Goal: Book appointment/travel/reservation

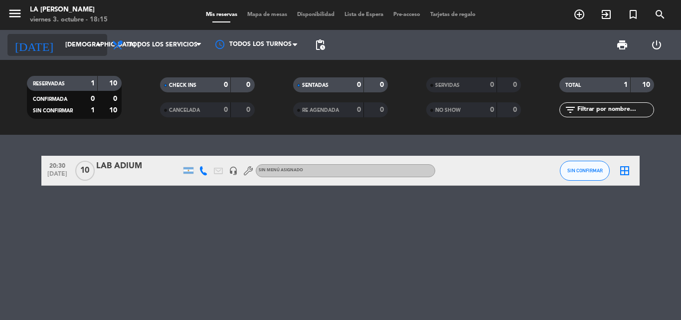
click at [96, 44] on icon "arrow_drop_down" at bounding box center [99, 45] width 12 height 12
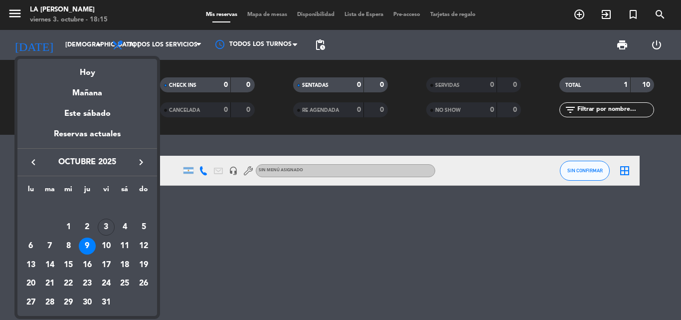
drag, startPoint x: 88, startPoint y: 74, endPoint x: 114, endPoint y: 70, distance: 26.7
click at [88, 74] on div "Hoy" at bounding box center [87, 69] width 140 height 20
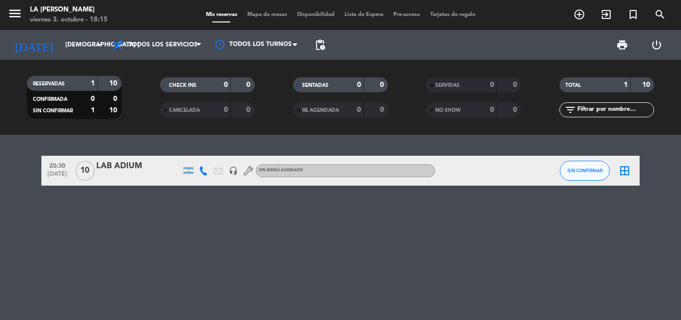
type input "vie. [DATE]"
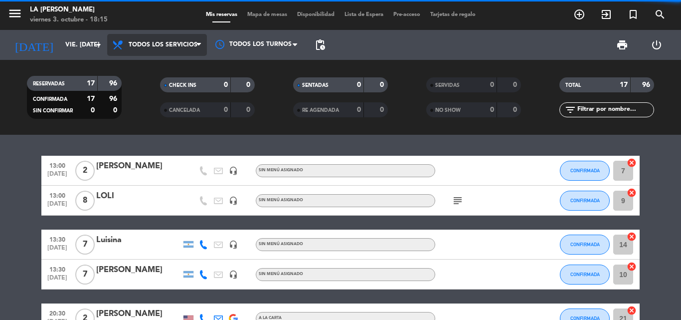
click at [199, 42] on icon at bounding box center [198, 45] width 4 height 8
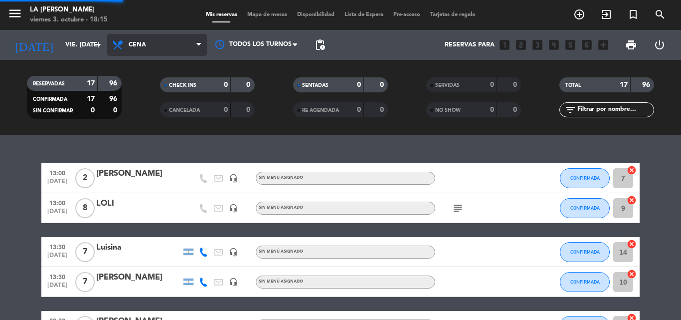
click at [158, 111] on div "menu LA [PERSON_NAME] RICCHIERI viernes 3. octubre - 18:15 Mis reservas Mapa de…" at bounding box center [340, 67] width 681 height 135
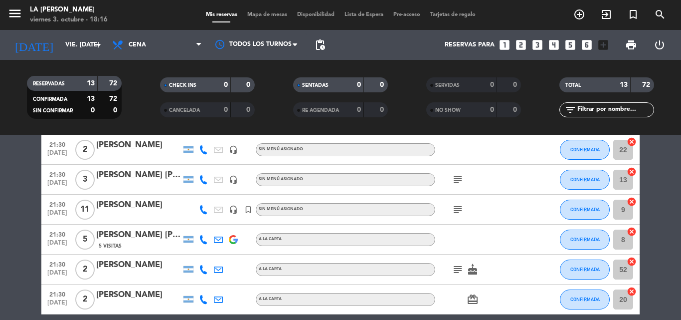
scroll to position [261, 0]
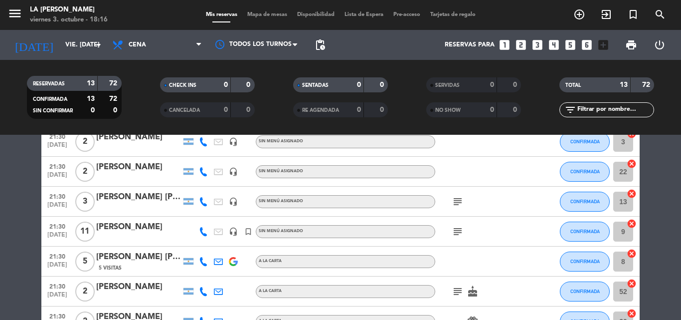
click at [270, 16] on span "Mapa de mesas" at bounding box center [267, 14] width 50 height 5
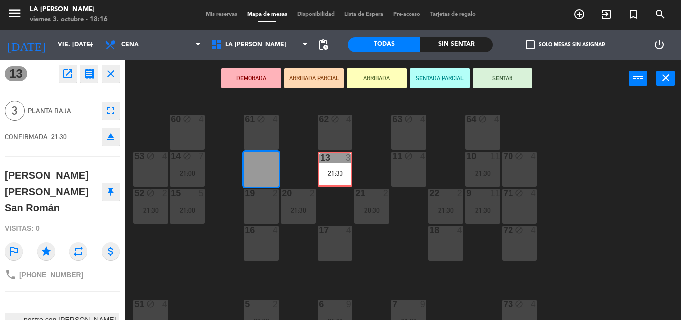
drag, startPoint x: 258, startPoint y: 170, endPoint x: 332, endPoint y: 170, distance: 73.8
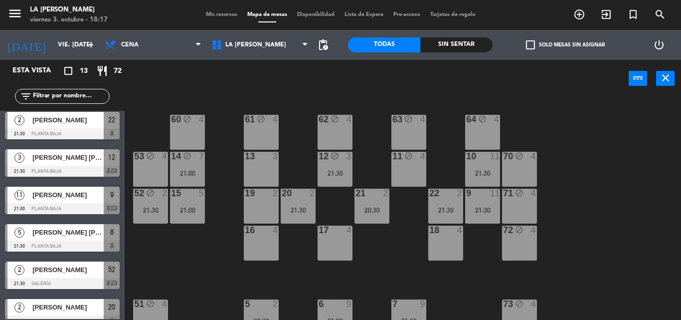
scroll to position [66, 0]
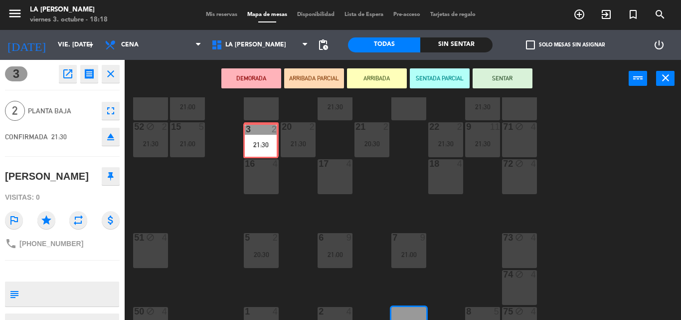
drag, startPoint x: 403, startPoint y: 309, endPoint x: 255, endPoint y: 125, distance: 235.7
click at [255, 125] on div "60 block 4 61 block 4 62 block 4 63 block 4 64 block 4 14 block 7 21:00 13 3 12…" at bounding box center [406, 208] width 549 height 222
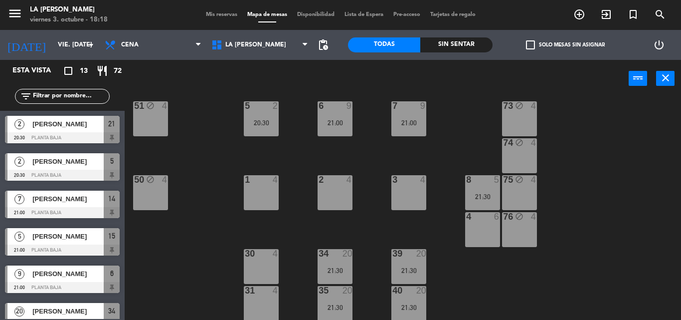
scroll to position [176, 0]
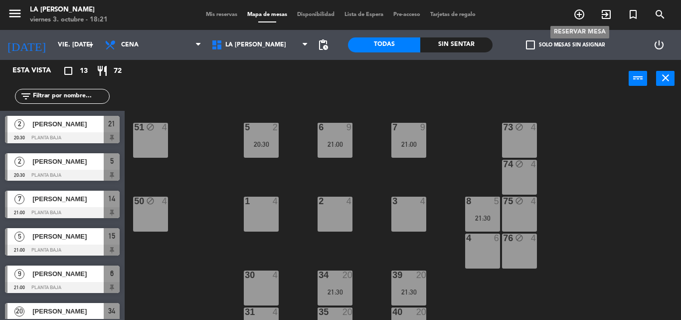
click at [502, 14] on icon "add_circle_outline" at bounding box center [579, 14] width 12 height 12
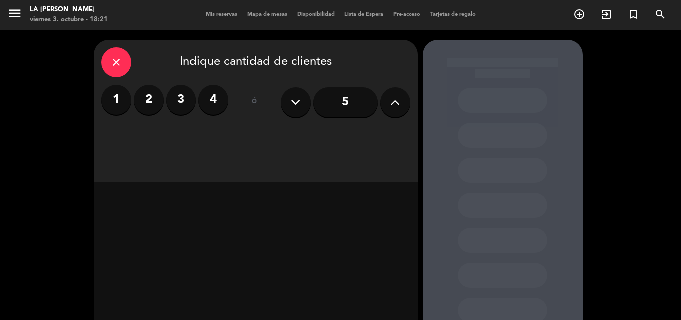
drag, startPoint x: 394, startPoint y: 101, endPoint x: 396, endPoint y: 127, distance: 26.0
click at [403, 126] on div "close Indique cantidad de clientes 1 2 3 4 ó 5" at bounding box center [256, 111] width 324 height 142
click at [394, 100] on icon at bounding box center [394, 102] width 9 height 15
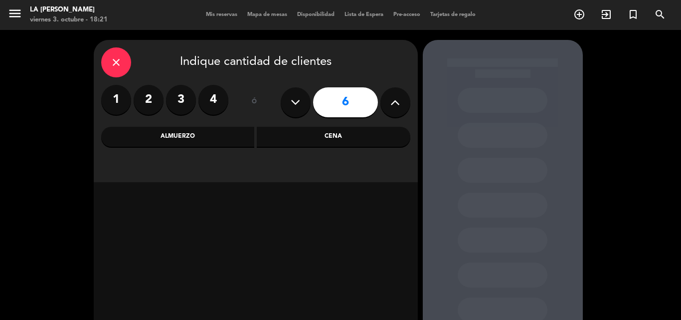
click at [219, 137] on div "Almuerzo" at bounding box center [178, 137] width 154 height 20
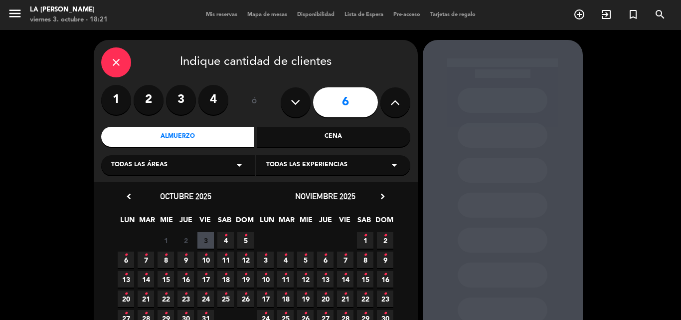
click at [223, 242] on span "4 •" at bounding box center [225, 240] width 16 height 16
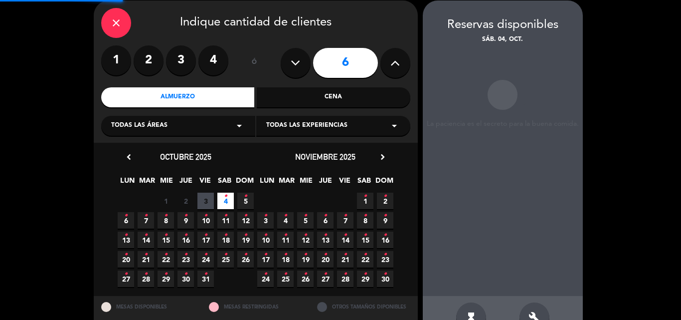
scroll to position [40, 0]
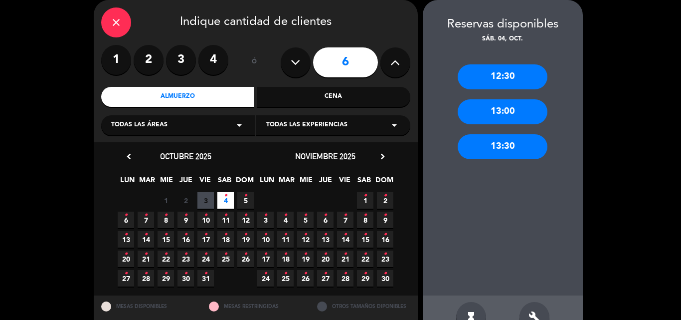
click at [498, 108] on div "13:00" at bounding box center [503, 111] width 90 height 25
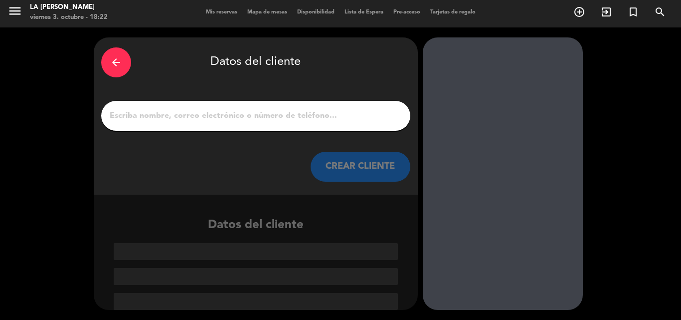
scroll to position [2, 0]
click at [119, 115] on input "1" at bounding box center [256, 116] width 294 height 14
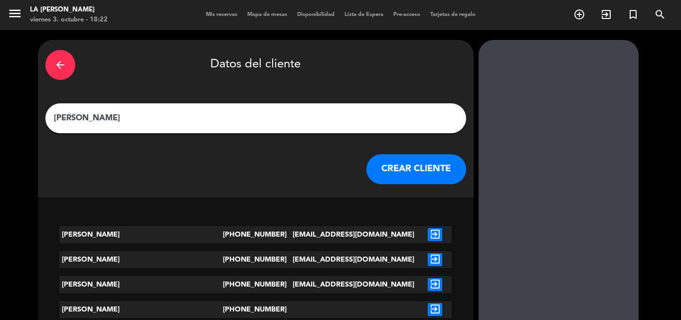
type input "[PERSON_NAME]"
click at [366, 167] on button "CREAR CLIENTE" at bounding box center [416, 169] width 100 height 30
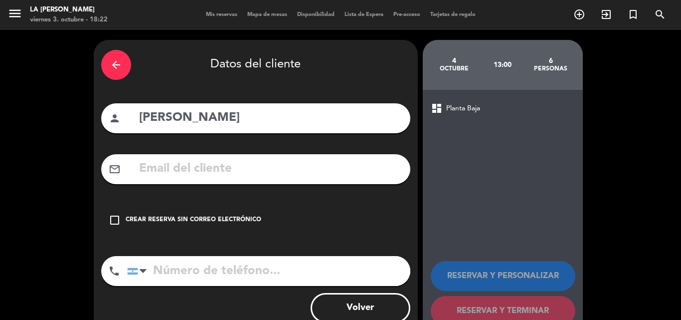
click at [114, 219] on icon "check_box_outline_blank" at bounding box center [115, 220] width 12 height 12
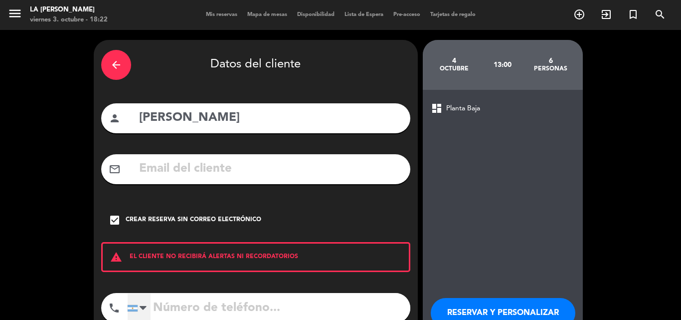
click at [149, 301] on div "[GEOGRAPHIC_DATA] +1 [GEOGRAPHIC_DATA] +44 [GEOGRAPHIC_DATA] ([GEOGRAPHIC_DATA]…" at bounding box center [268, 308] width 283 height 30
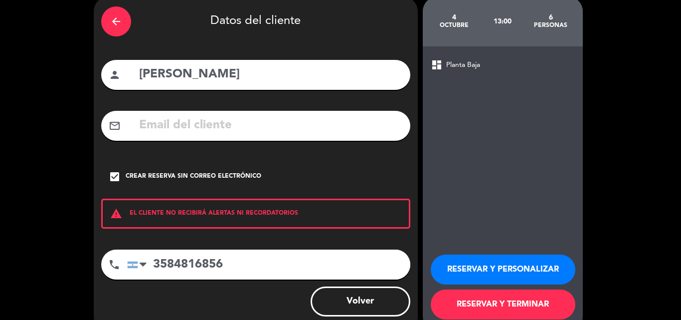
scroll to position [65, 0]
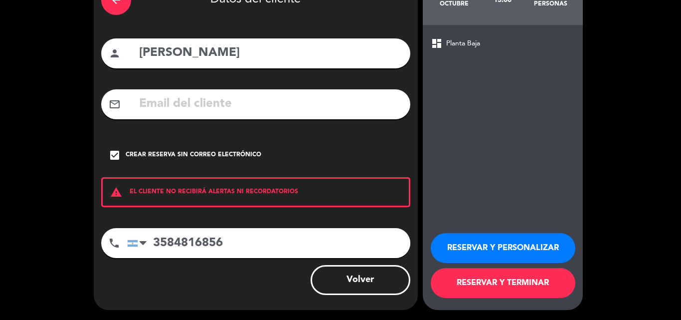
type input "3584816856"
click at [486, 247] on button "RESERVAR Y PERSONALIZAR" at bounding box center [503, 248] width 145 height 30
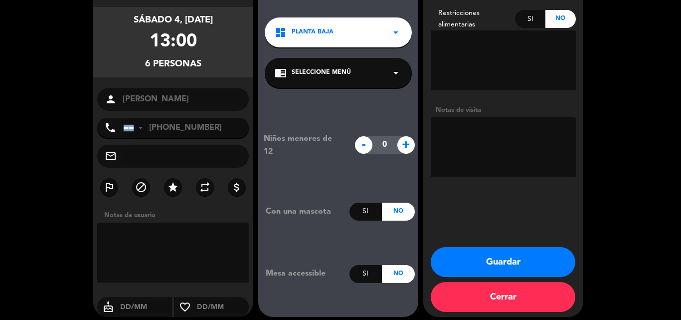
scroll to position [79, 0]
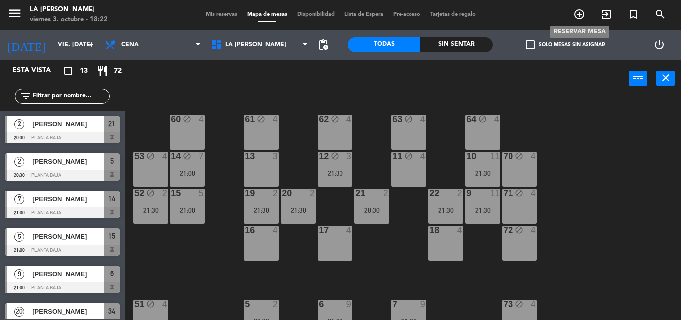
click at [502, 16] on icon "add_circle_outline" at bounding box center [579, 14] width 12 height 12
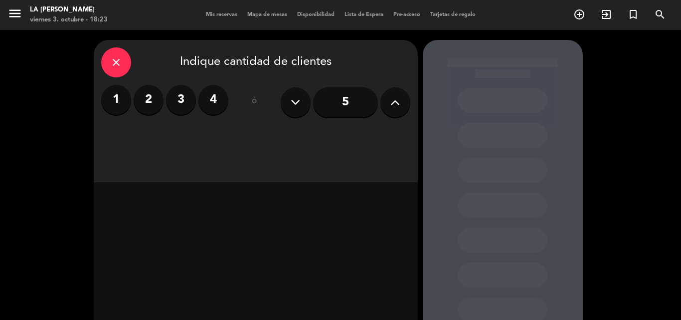
click at [393, 103] on icon at bounding box center [394, 102] width 9 height 15
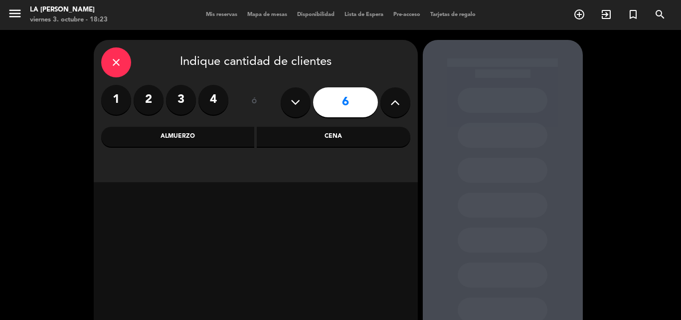
drag, startPoint x: 181, startPoint y: 133, endPoint x: 179, endPoint y: 138, distance: 5.7
click at [180, 133] on div "Almuerzo" at bounding box center [178, 137] width 154 height 20
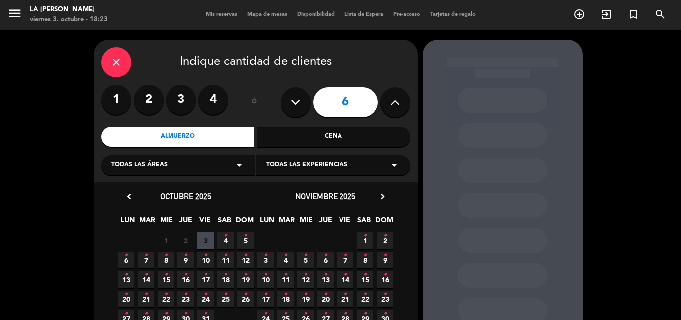
click at [224, 237] on icon "•" at bounding box center [225, 235] width 3 height 16
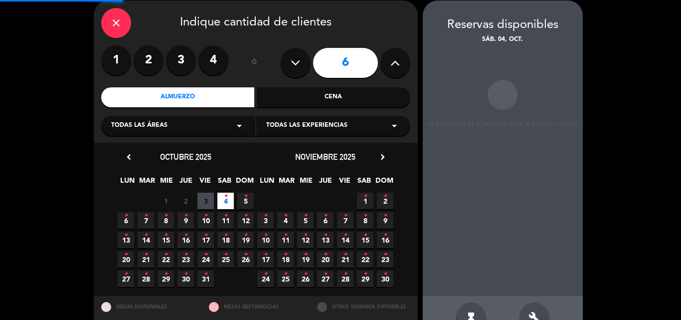
scroll to position [40, 0]
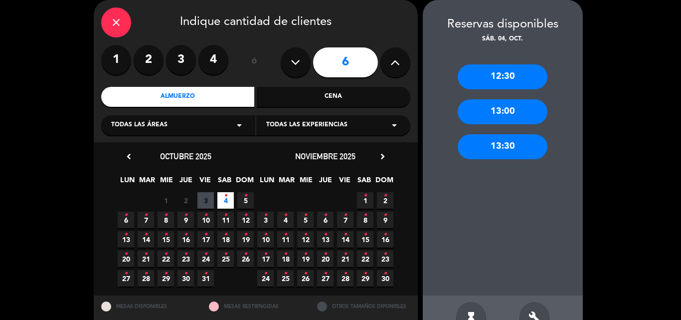
drag, startPoint x: 498, startPoint y: 146, endPoint x: 489, endPoint y: 154, distance: 11.6
click at [497, 146] on div "13:30" at bounding box center [503, 146] width 90 height 25
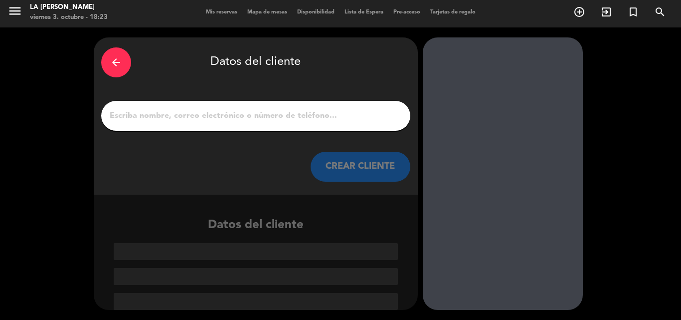
scroll to position [2, 0]
click at [131, 114] on input "1" at bounding box center [256, 116] width 294 height 14
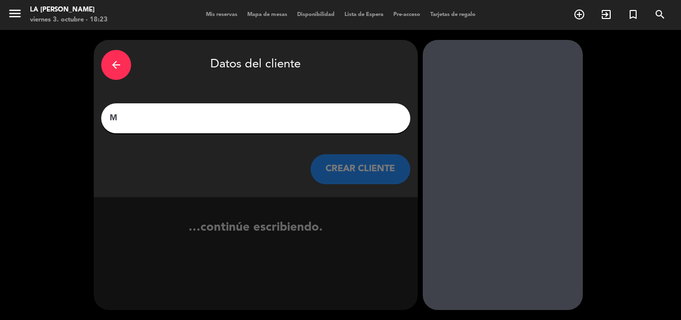
scroll to position [0, 0]
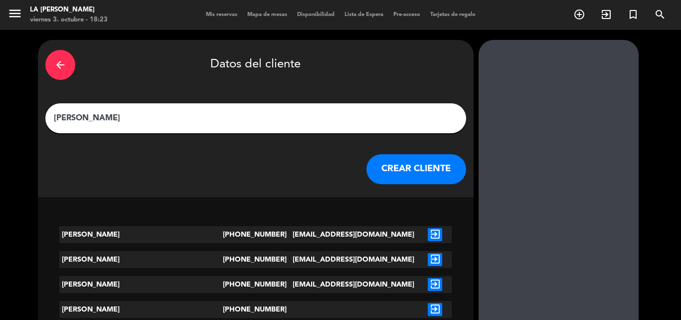
type input "[PERSON_NAME]"
click at [366, 172] on button "CREAR CLIENTE" at bounding box center [416, 169] width 100 height 30
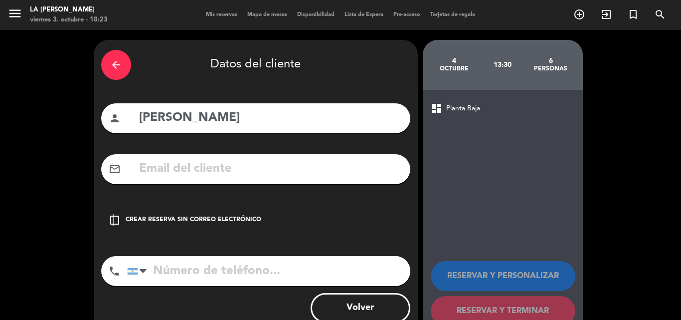
click at [114, 219] on icon "check_box_outline_blank" at bounding box center [115, 220] width 12 height 12
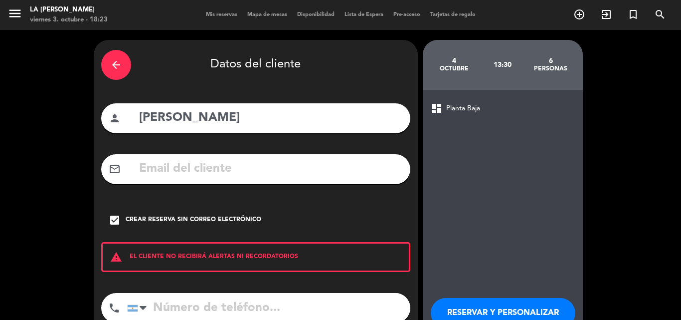
scroll to position [65, 0]
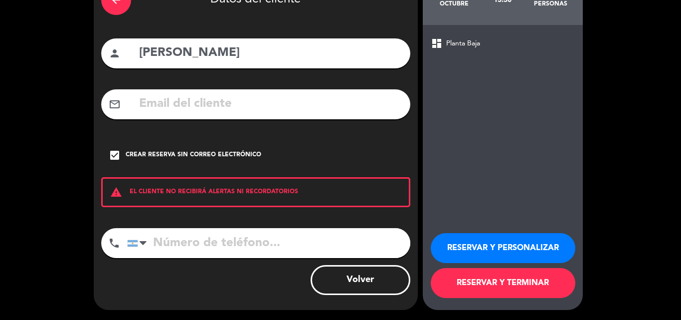
click at [495, 284] on button "RESERVAR Y TERMINAR" at bounding box center [503, 283] width 145 height 30
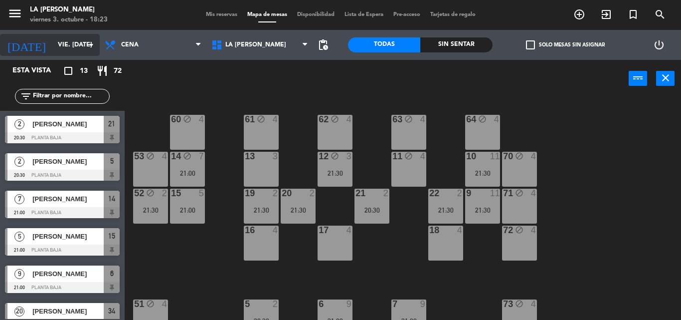
click at [94, 42] on icon "arrow_drop_down" at bounding box center [91, 45] width 12 height 12
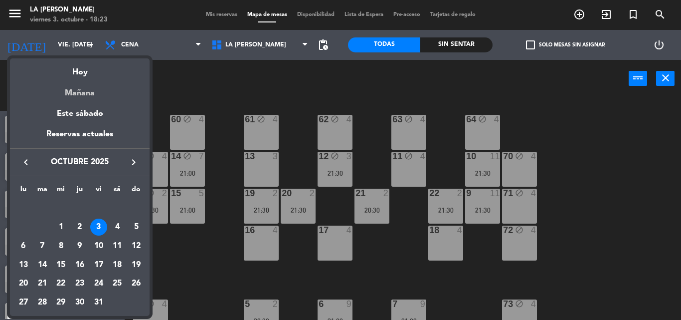
click at [86, 90] on div "Mañana" at bounding box center [80, 89] width 140 height 20
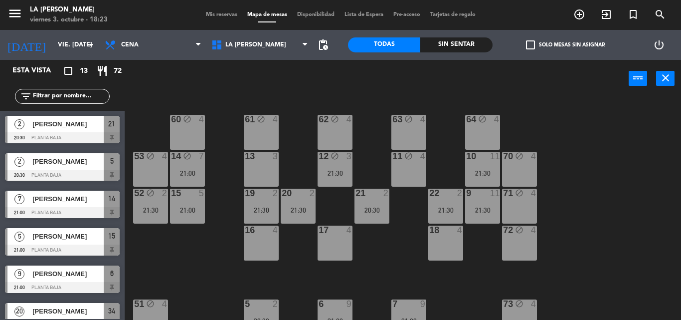
type input "sáb. [DATE]"
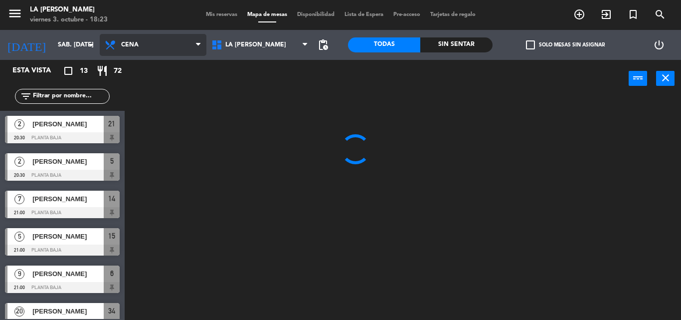
click at [191, 43] on span "Cena" at bounding box center [153, 45] width 107 height 22
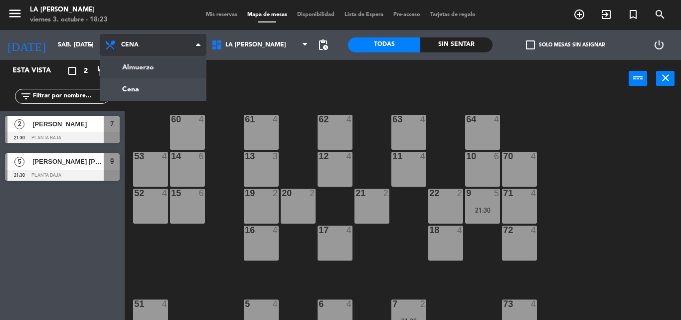
click at [153, 66] on ng-component "menu LA [PERSON_NAME] RICCHIERI viernes 3. octubre - 18:23 Mis reservas Mapa de…" at bounding box center [340, 160] width 681 height 320
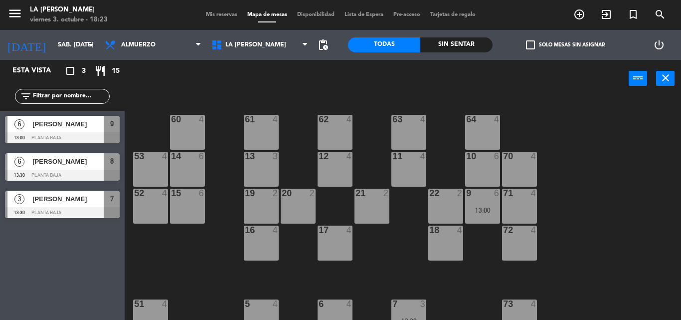
click at [70, 128] on span "[PERSON_NAME]" at bounding box center [67, 124] width 71 height 10
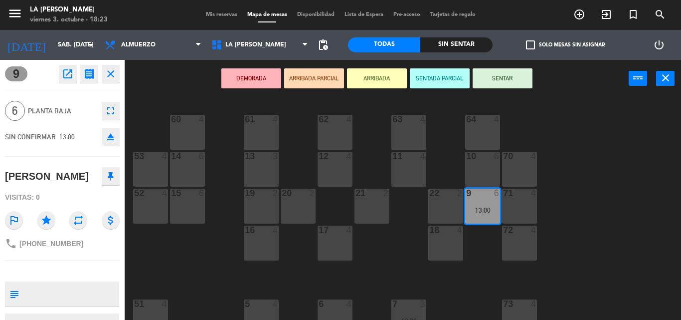
click at [479, 167] on div "10 6" at bounding box center [482, 169] width 35 height 35
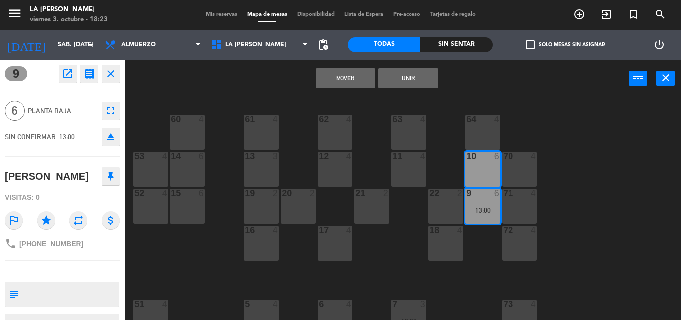
click at [340, 76] on button "Mover" at bounding box center [346, 78] width 60 height 20
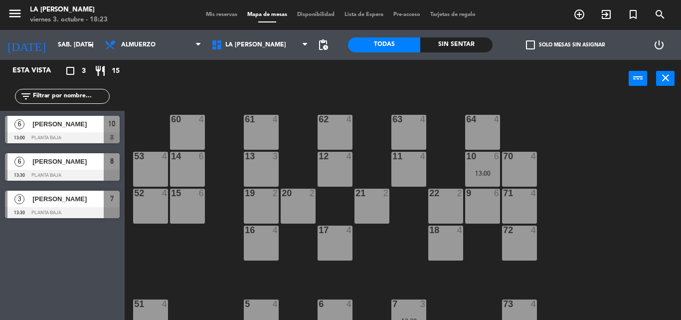
click at [76, 164] on span "[PERSON_NAME]" at bounding box center [67, 161] width 71 height 10
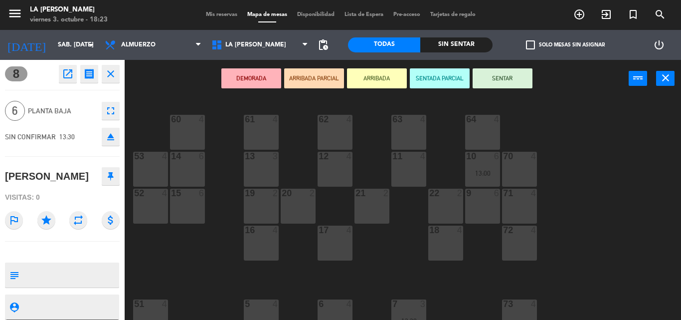
click at [33, 174] on div "[PERSON_NAME]" at bounding box center [47, 176] width 84 height 16
click at [15, 171] on div "[PERSON_NAME]" at bounding box center [47, 176] width 84 height 16
click at [24, 75] on span "8" at bounding box center [16, 73] width 22 height 15
click at [22, 175] on div "[PERSON_NAME]" at bounding box center [47, 176] width 84 height 16
click at [60, 269] on textarea at bounding box center [70, 274] width 95 height 21
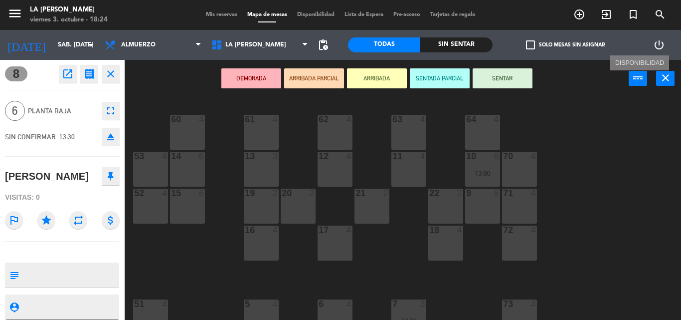
click at [502, 78] on icon "power_input" at bounding box center [638, 78] width 12 height 12
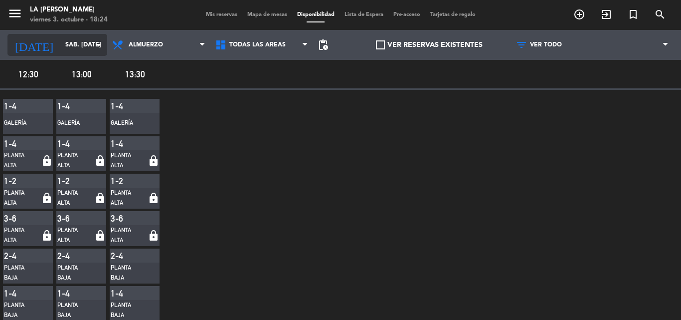
click at [69, 42] on input "sáb. [DATE]" at bounding box center [102, 44] width 84 height 17
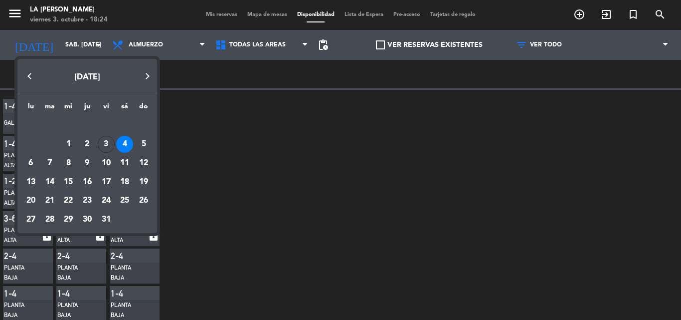
click at [127, 143] on div "4" at bounding box center [124, 144] width 17 height 17
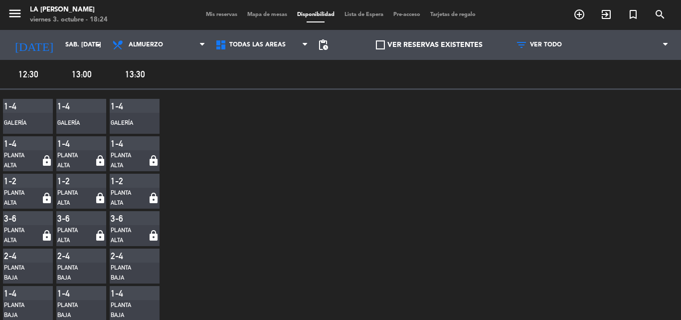
click at [205, 15] on span "Mis reservas" at bounding box center [221, 14] width 41 height 5
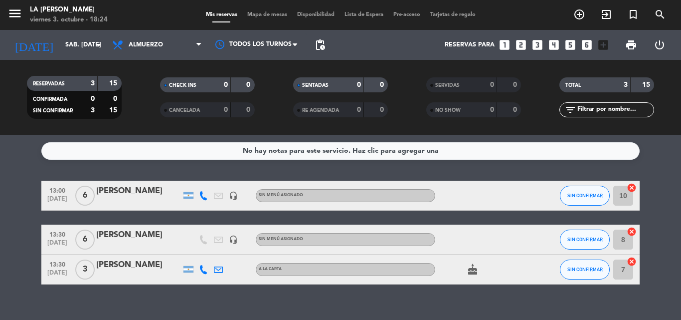
click at [196, 238] on div at bounding box center [203, 238] width 15 height 29
click at [502, 242] on button "SIN CONFIRMAR" at bounding box center [585, 239] width 50 height 20
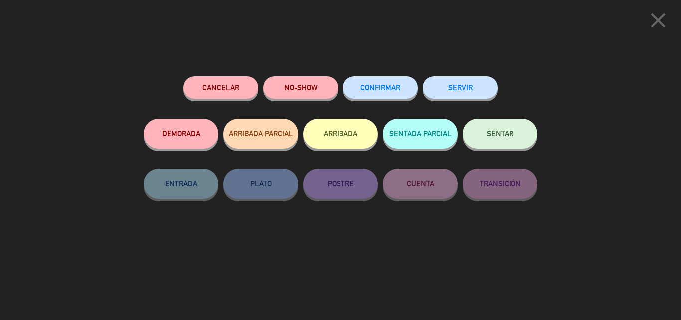
click at [282, 85] on button "NO-SHOW" at bounding box center [300, 87] width 75 height 22
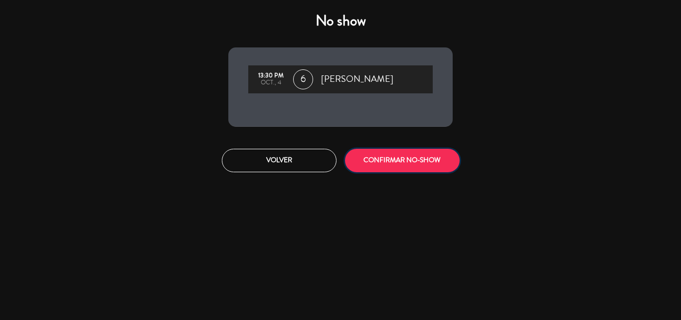
click at [384, 159] on button "CONFIRMAR NO-SHOW" at bounding box center [402, 160] width 115 height 23
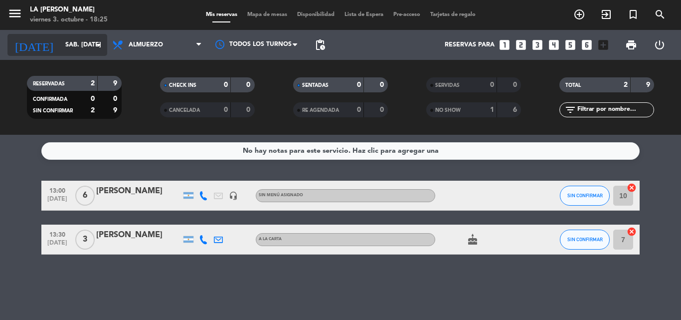
click at [99, 44] on icon "arrow_drop_down" at bounding box center [99, 45] width 12 height 12
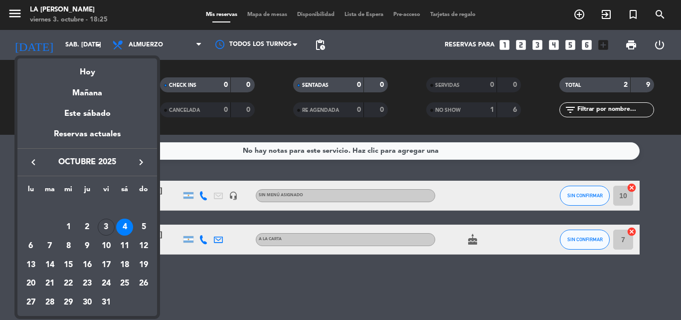
click at [87, 73] on div "Hoy" at bounding box center [87, 68] width 140 height 20
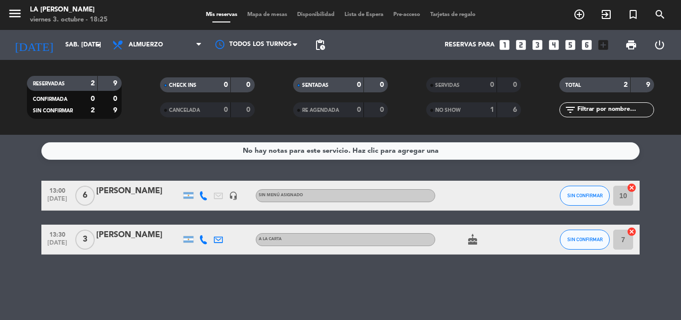
type input "vie. [DATE]"
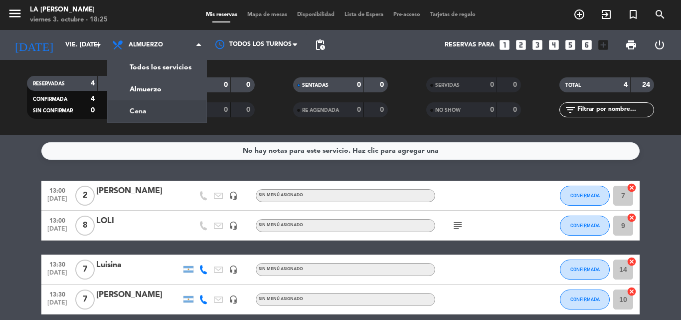
click at [159, 111] on div "menu LA [PERSON_NAME] RICCHIERI viernes 3. octubre - 18:25 Mis reservas Mapa de…" at bounding box center [340, 67] width 681 height 135
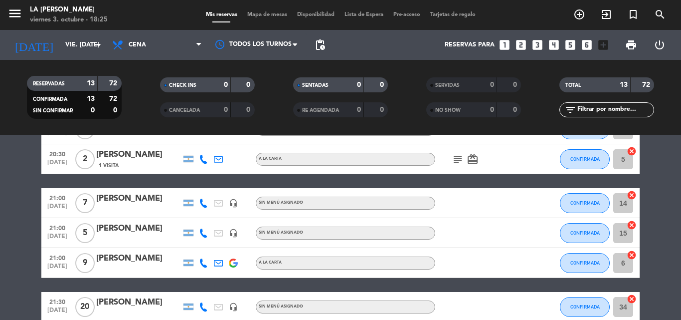
scroll to position [133, 0]
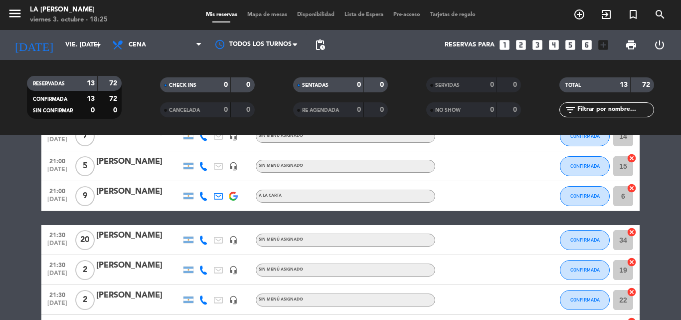
click at [270, 12] on span "Mapa de mesas" at bounding box center [267, 14] width 50 height 5
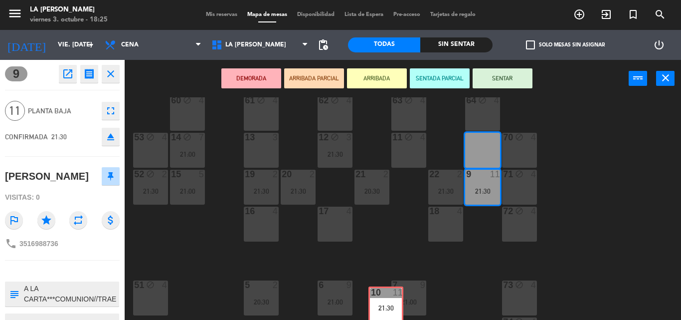
scroll to position [19, 0]
drag, startPoint x: 483, startPoint y: 165, endPoint x: 470, endPoint y: 193, distance: 31.0
click at [403, 270] on div "60 block 4 61 block 4 62 block 4 63 block 4 64 block 4 14 block 7 21:00 13 3 12…" at bounding box center [406, 208] width 549 height 222
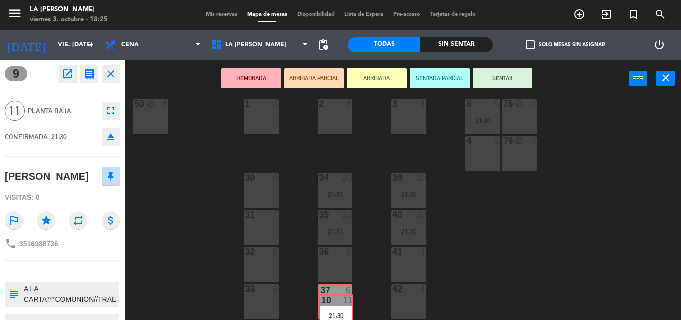
scroll to position [277, 0]
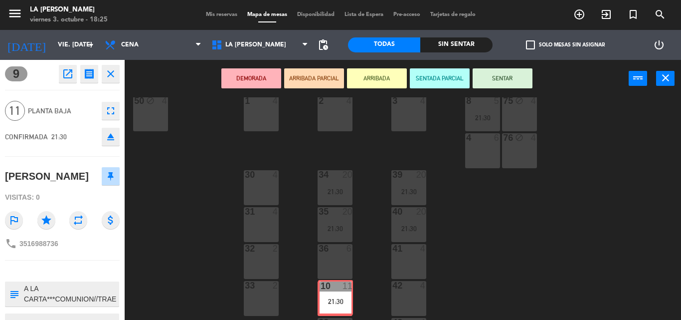
drag, startPoint x: 483, startPoint y: 150, endPoint x: 336, endPoint y: 297, distance: 208.0
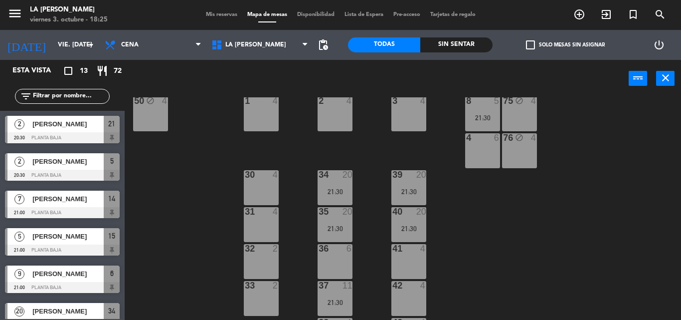
scroll to position [25, 0]
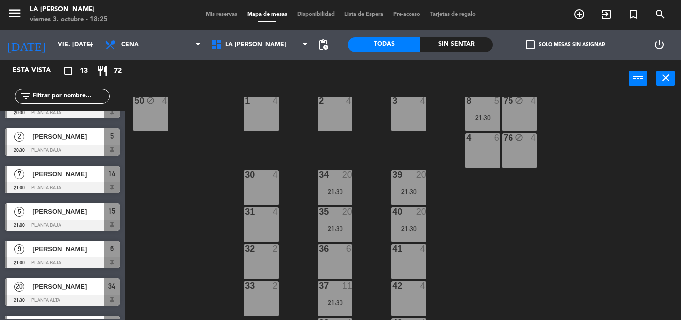
click at [181, 197] on div "60 block 4 61 block 4 62 block 4 63 block 4 64 block 4 14 block 7 21:00 13 3 12…" at bounding box center [406, 208] width 549 height 222
